Goal: Task Accomplishment & Management: Use online tool/utility

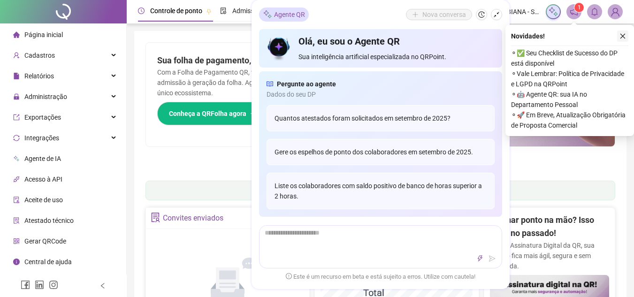
click at [624, 34] on icon "close" at bounding box center [623, 36] width 7 height 7
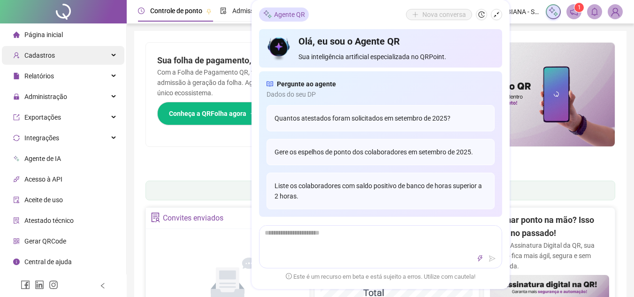
click at [38, 54] on span "Cadastros" at bounding box center [39, 56] width 31 height 8
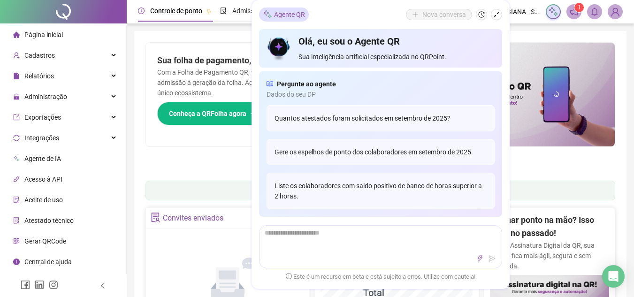
click at [50, 37] on span "Página inicial" at bounding box center [43, 35] width 39 height 8
click at [46, 94] on span "Administração" at bounding box center [45, 97] width 43 height 8
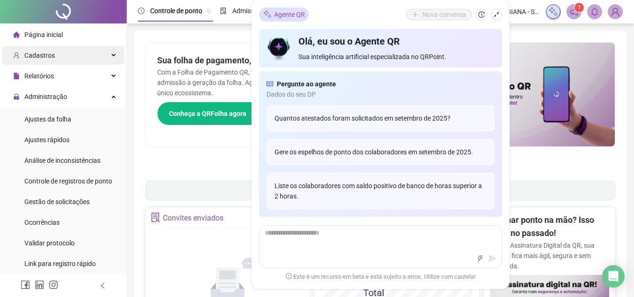
click at [40, 58] on span "Cadastros" at bounding box center [39, 56] width 31 height 8
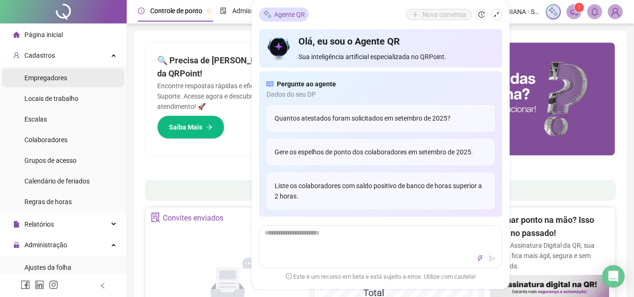
click at [42, 79] on span "Empregadores" at bounding box center [45, 78] width 43 height 8
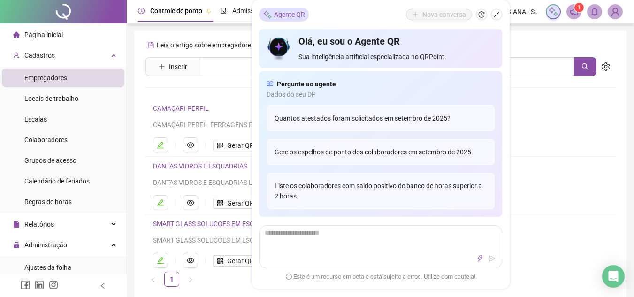
click at [239, 97] on div "Leia o artigo sobre empregadores Assista o vídeo Faça um tour Inserir Nenhum re…" at bounding box center [381, 162] width 470 height 249
click at [494, 16] on icon "shrink" at bounding box center [496, 14] width 7 height 7
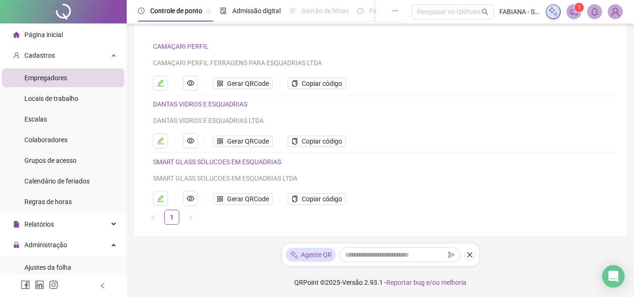
scroll to position [64, 0]
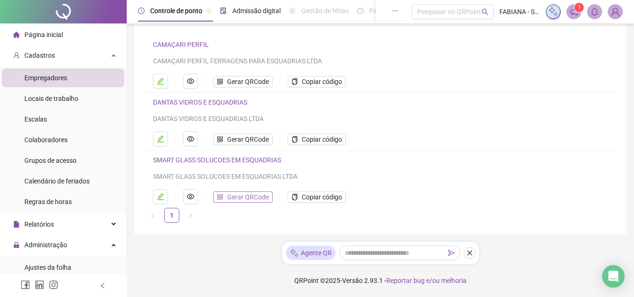
click at [249, 193] on span "Gerar QRCode" at bounding box center [248, 197] width 42 height 10
click at [59, 138] on span "Colaboradores" at bounding box center [45, 140] width 43 height 8
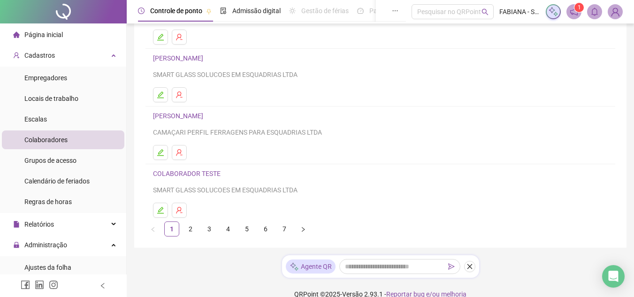
scroll to position [179, 0]
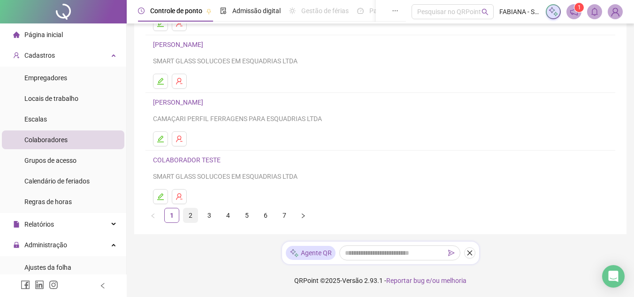
click at [193, 213] on link "2" at bounding box center [191, 215] width 14 height 14
click at [208, 215] on link "3" at bounding box center [209, 215] width 14 height 14
click at [190, 216] on link "2" at bounding box center [191, 215] width 14 height 14
click at [160, 142] on icon "edit" at bounding box center [160, 139] width 7 height 7
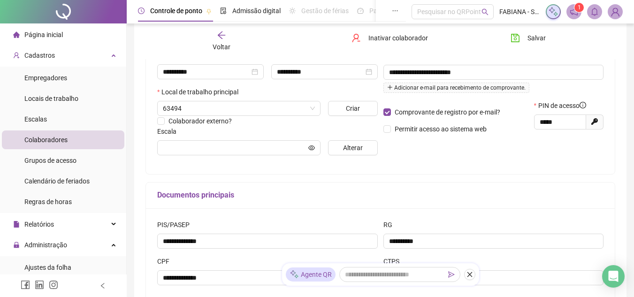
scroll to position [184, 0]
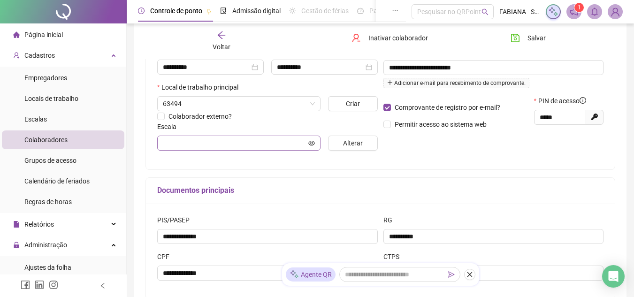
type input "******"
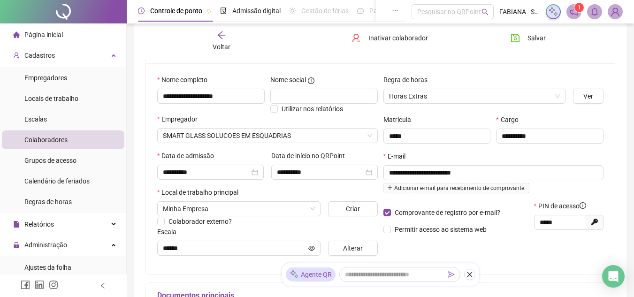
scroll to position [73, 0]
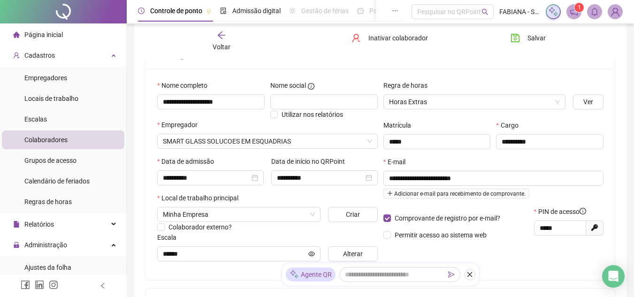
click at [48, 37] on span "Página inicial" at bounding box center [43, 35] width 39 height 8
